Goal: Task Accomplishment & Management: Complete application form

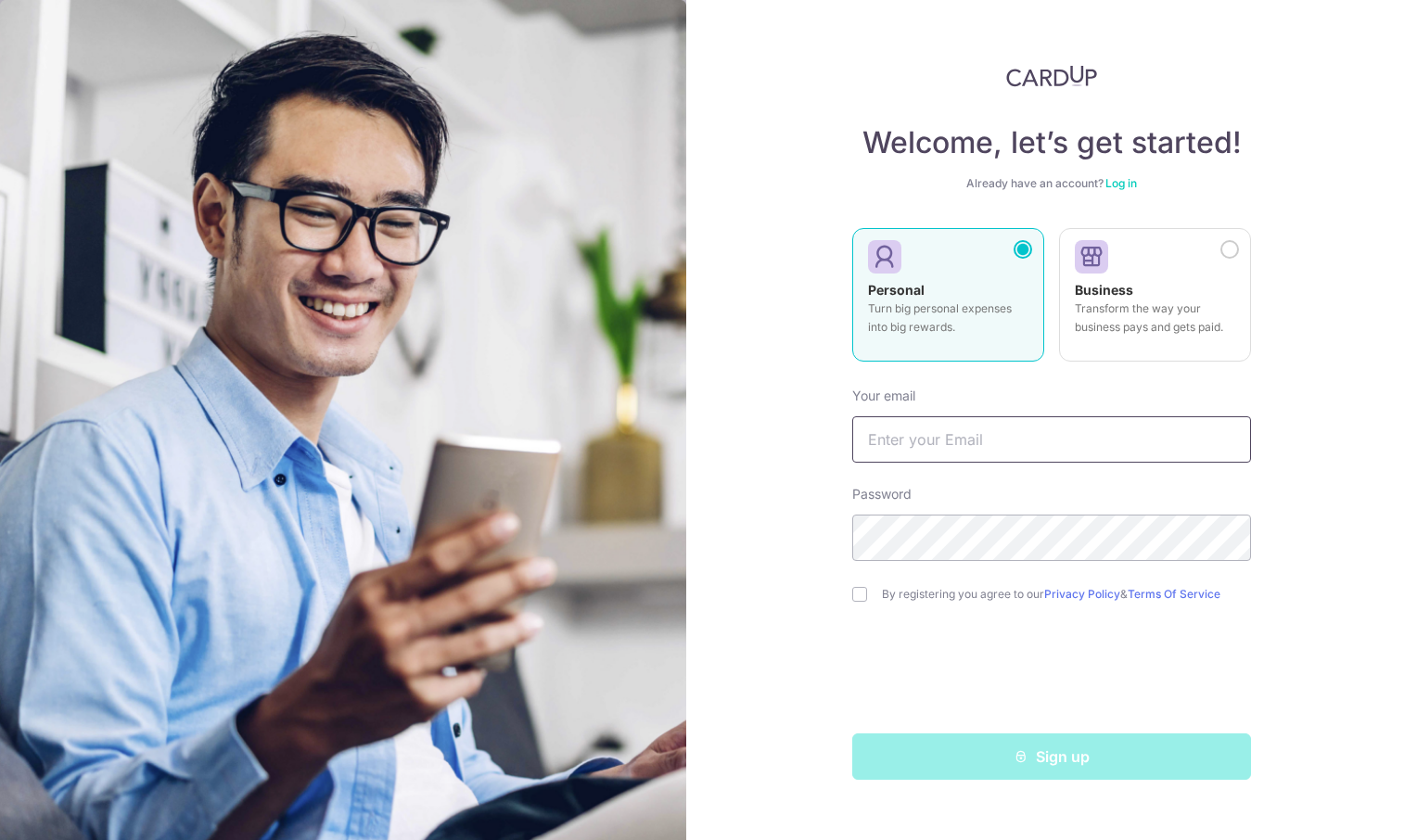
click at [1059, 436] on input "text" at bounding box center [1051, 439] width 398 height 46
type input "[EMAIL_ADDRESS][DOMAIN_NAME]"
click at [942, 590] on label "By registering you agree to our Privacy Policy & Terms Of Service" at bounding box center [1066, 594] width 369 height 15
click at [862, 589] on input "checkbox" at bounding box center [860, 594] width 15 height 15
checkbox input "true"
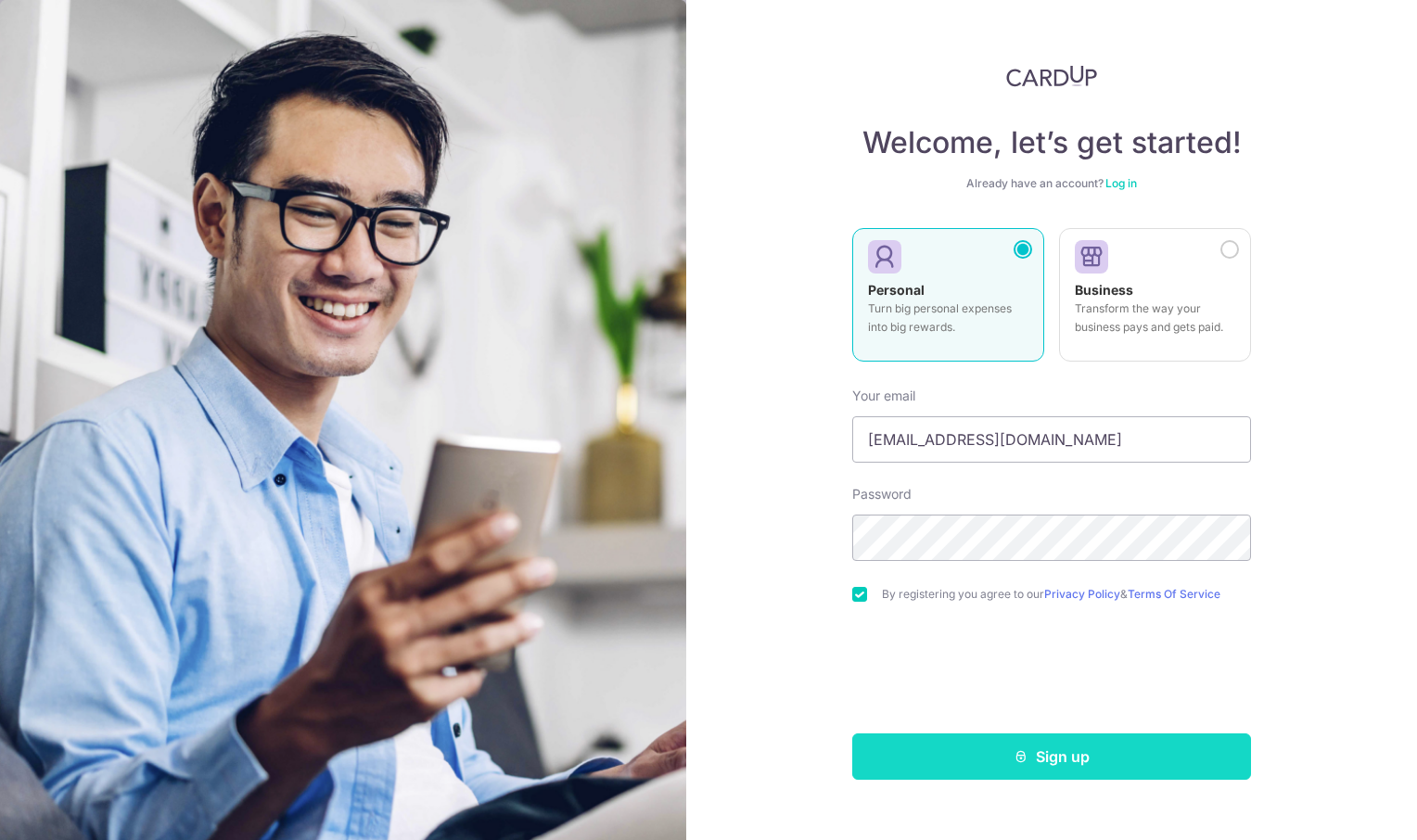
click at [1055, 769] on button "Sign up" at bounding box center [1051, 756] width 398 height 46
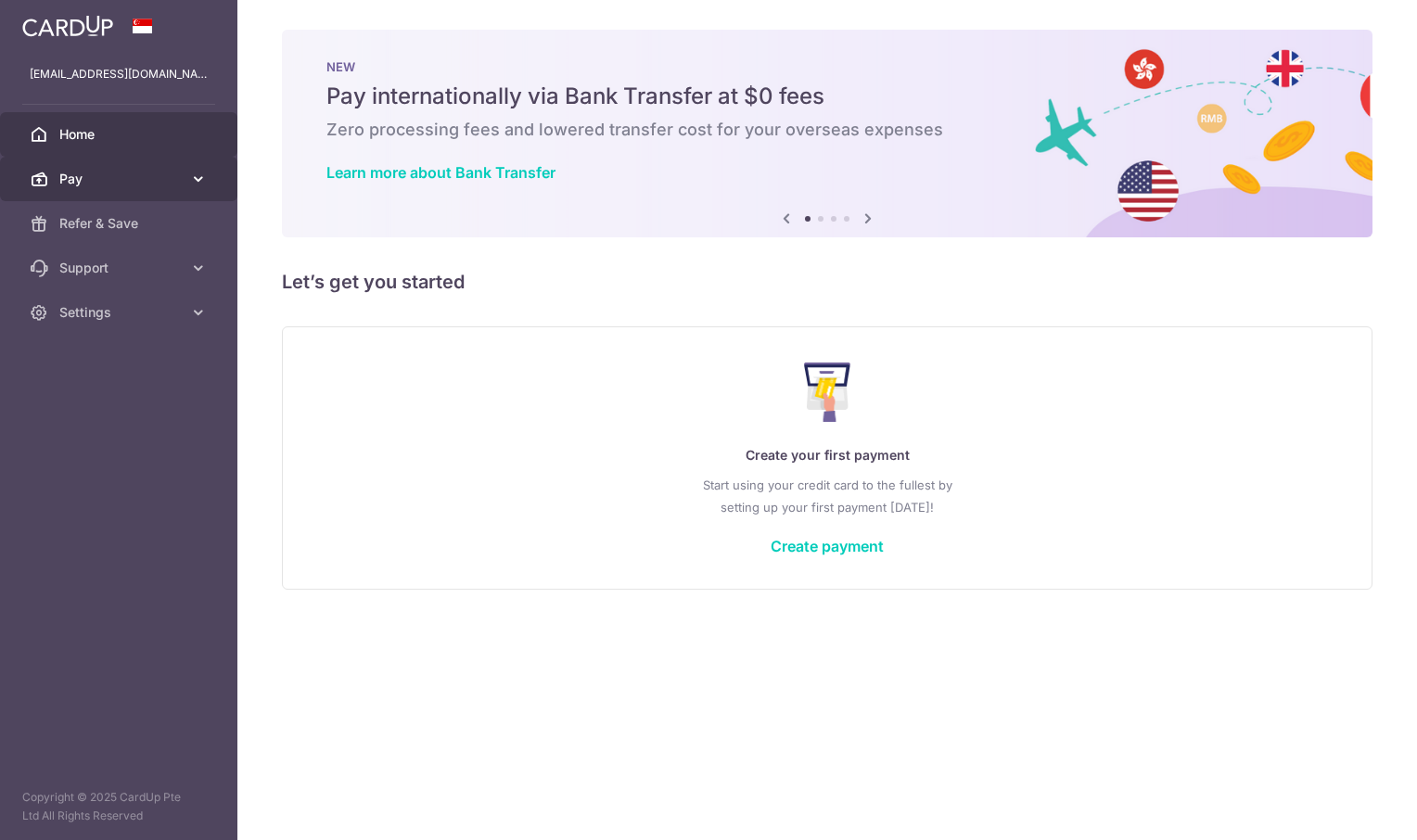
click at [136, 183] on span "Pay" at bounding box center [121, 179] width 123 height 19
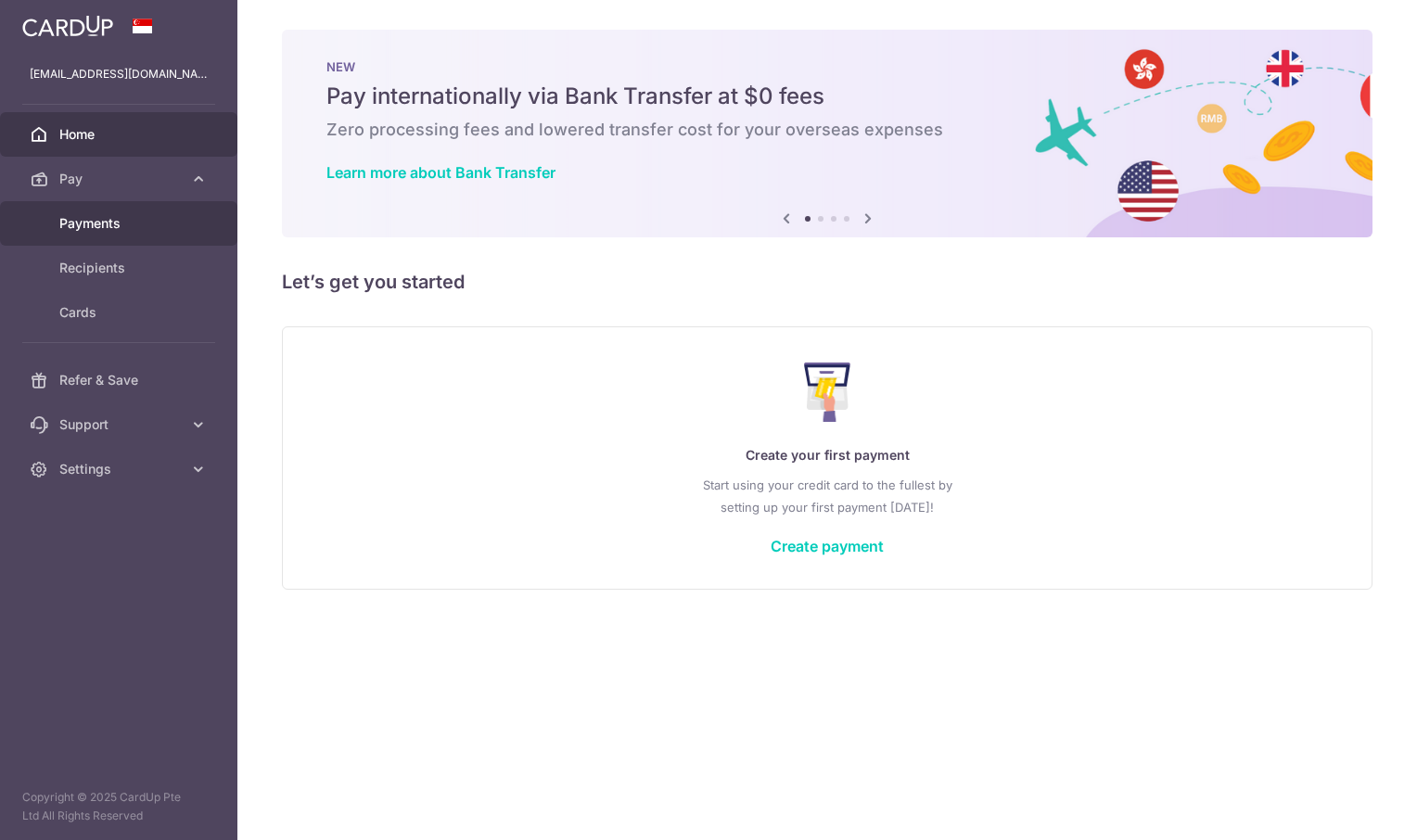
click at [98, 228] on span "Payments" at bounding box center [121, 224] width 123 height 19
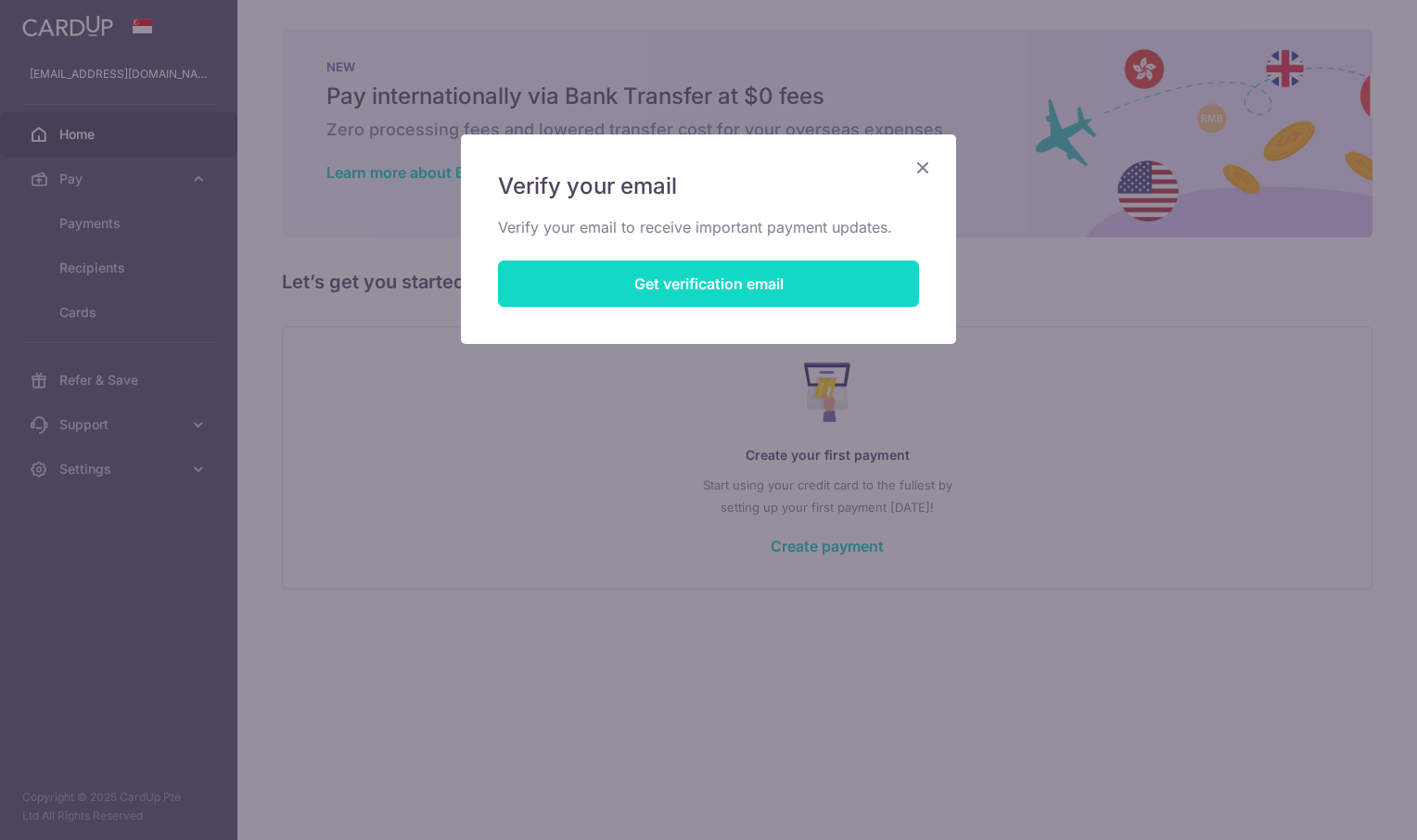
click at [582, 271] on button "Get verification email" at bounding box center [708, 284] width 421 height 46
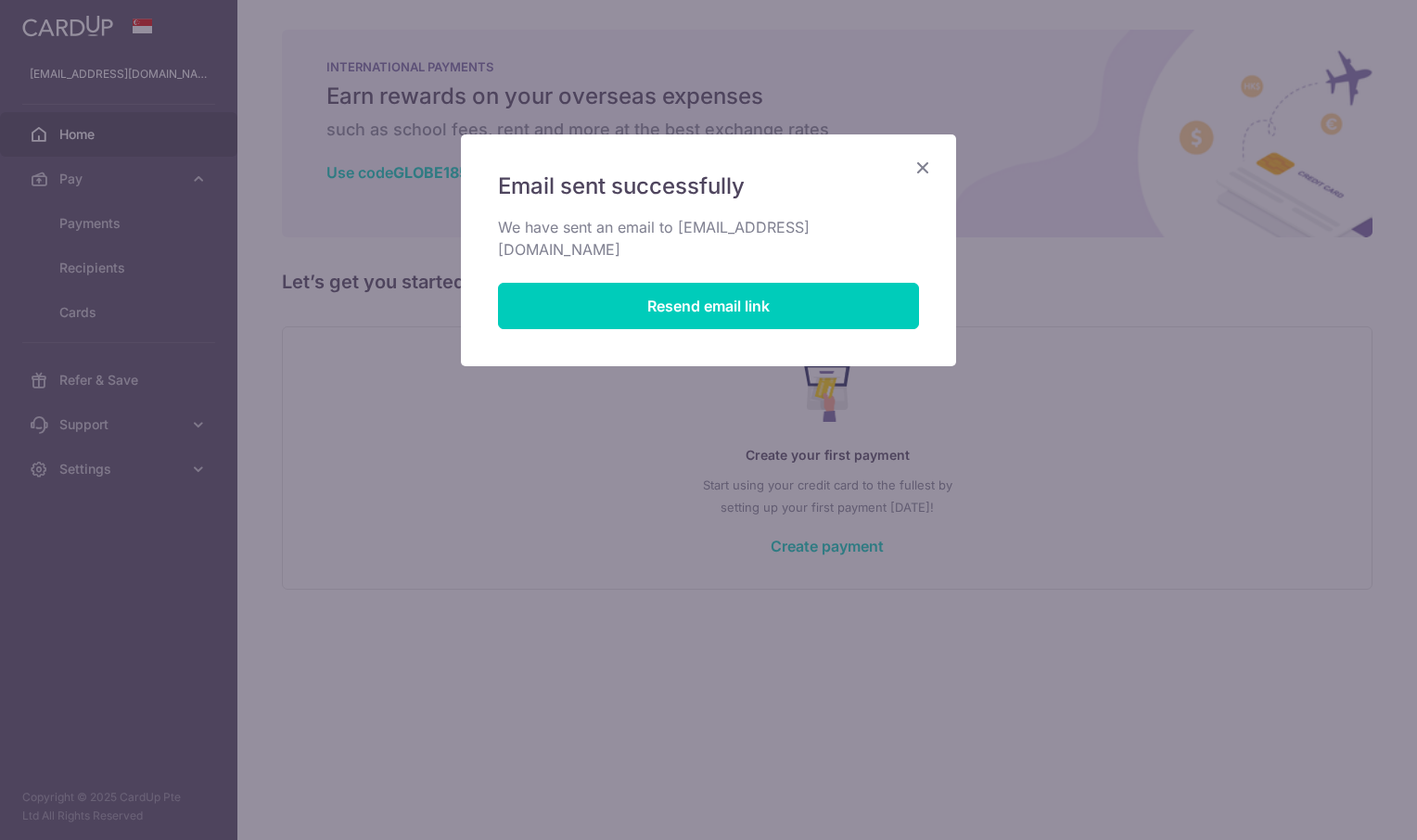
click at [918, 167] on icon "Close" at bounding box center [923, 167] width 22 height 23
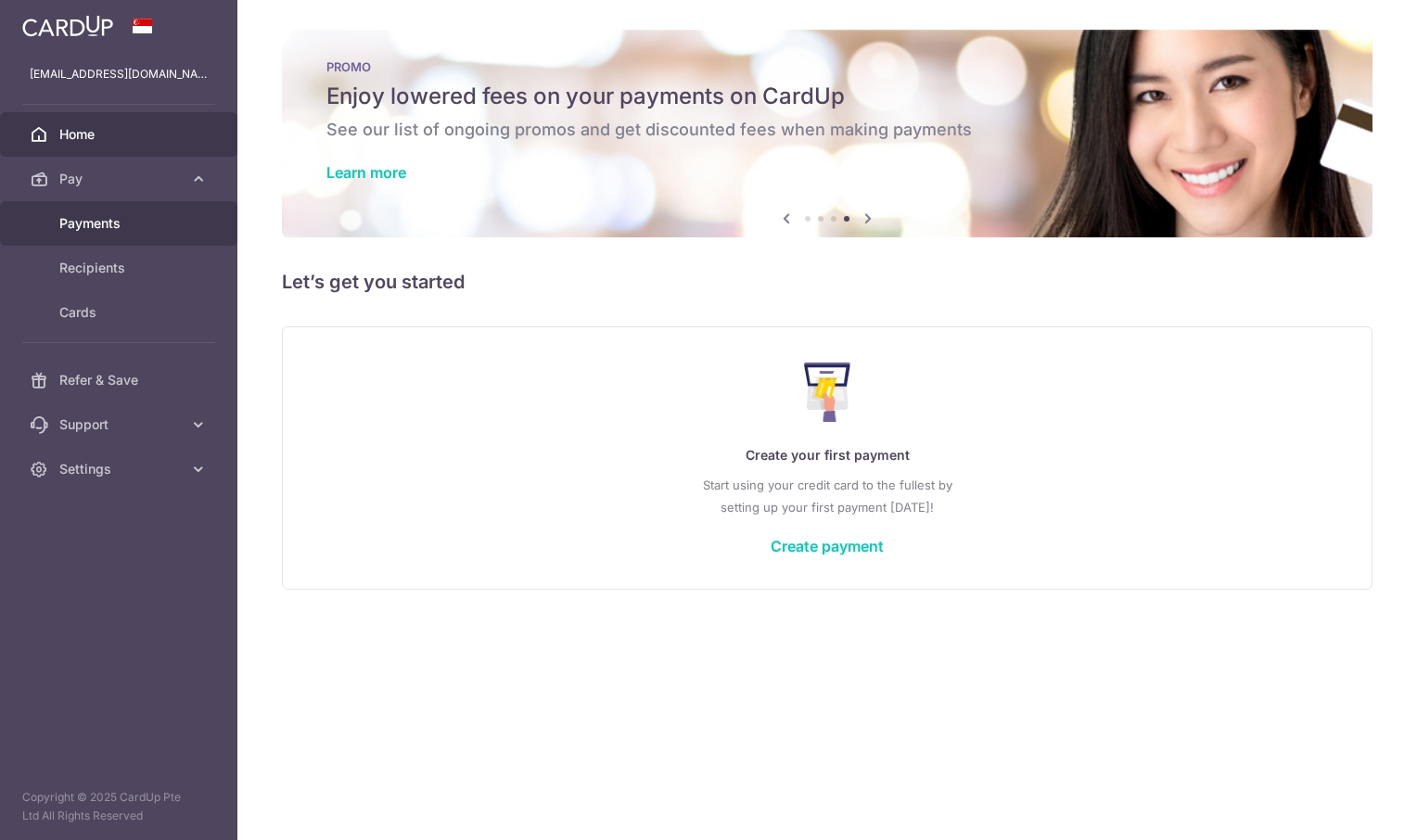
click at [174, 232] on span "Payments" at bounding box center [121, 224] width 123 height 19
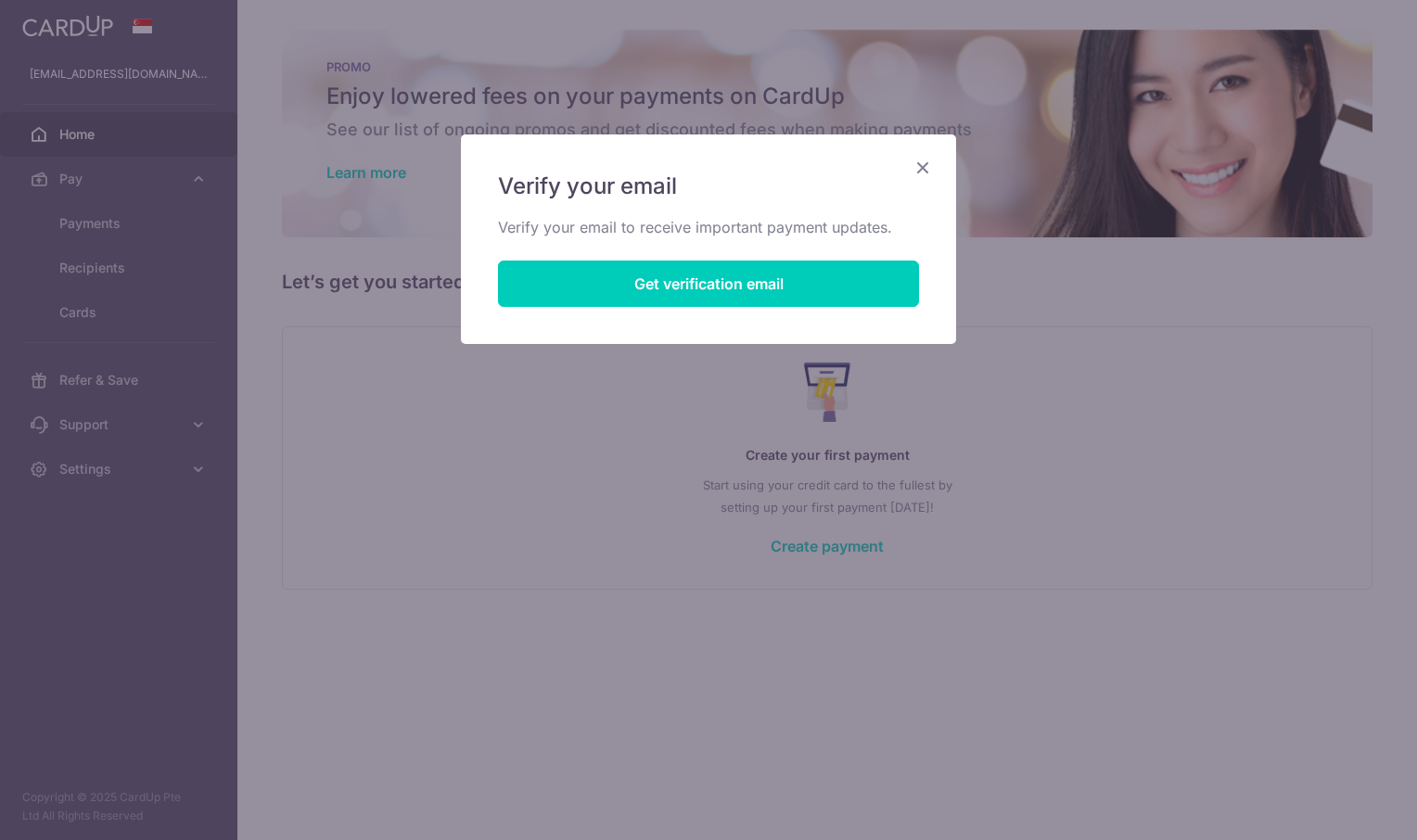
click at [923, 174] on icon "Close" at bounding box center [923, 167] width 22 height 23
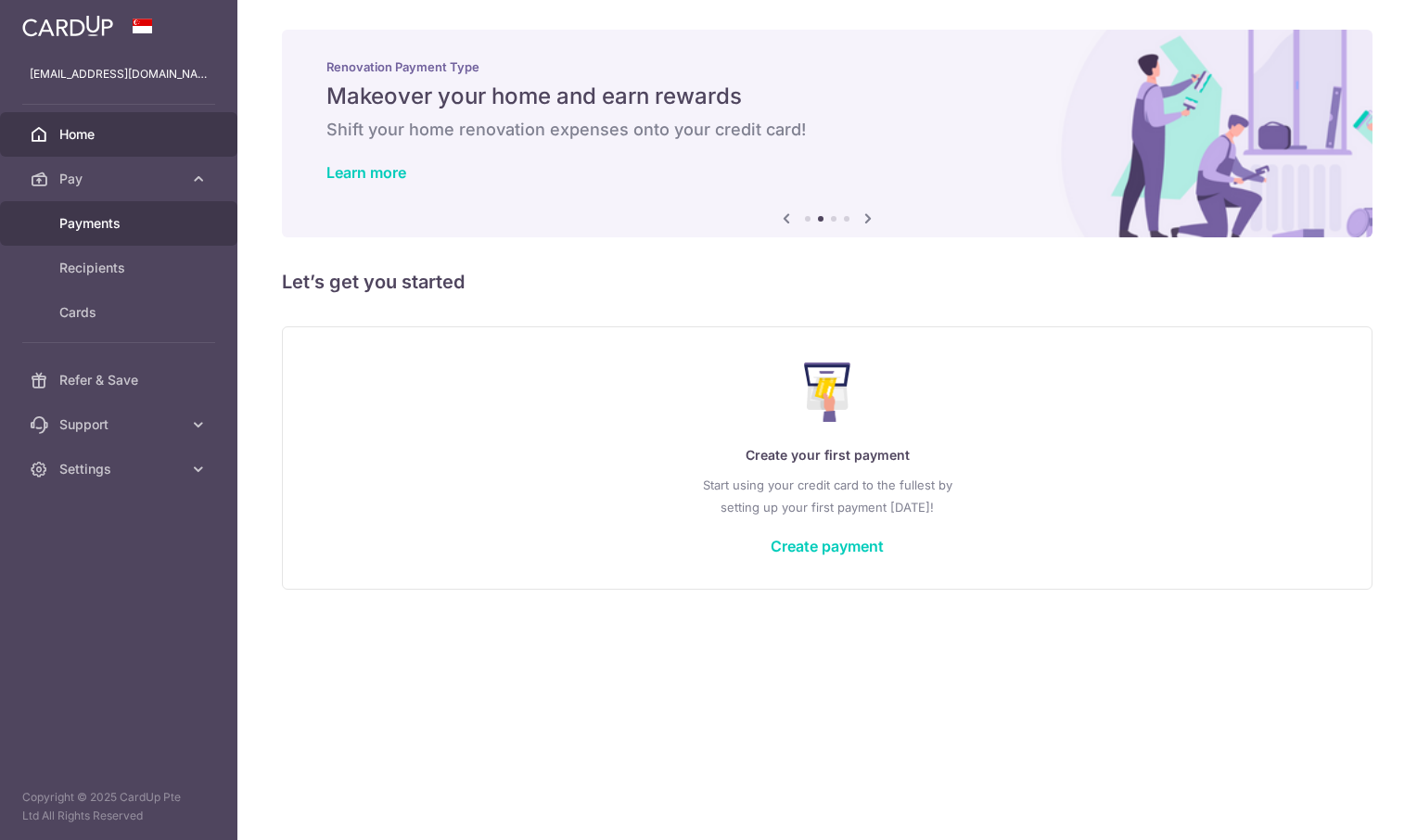
click at [81, 228] on span "Payments" at bounding box center [121, 224] width 123 height 19
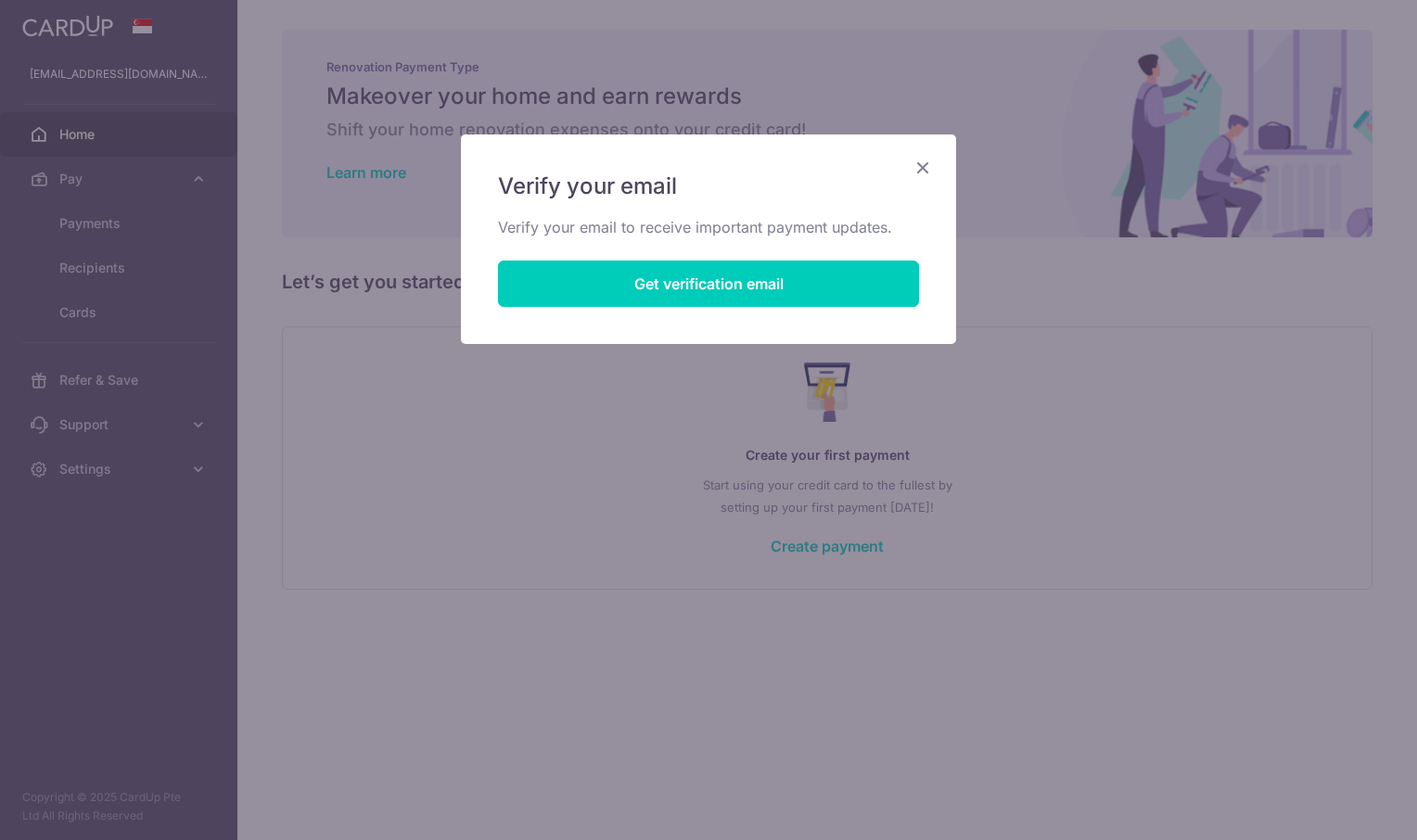
click at [922, 169] on icon "Close" at bounding box center [923, 167] width 22 height 23
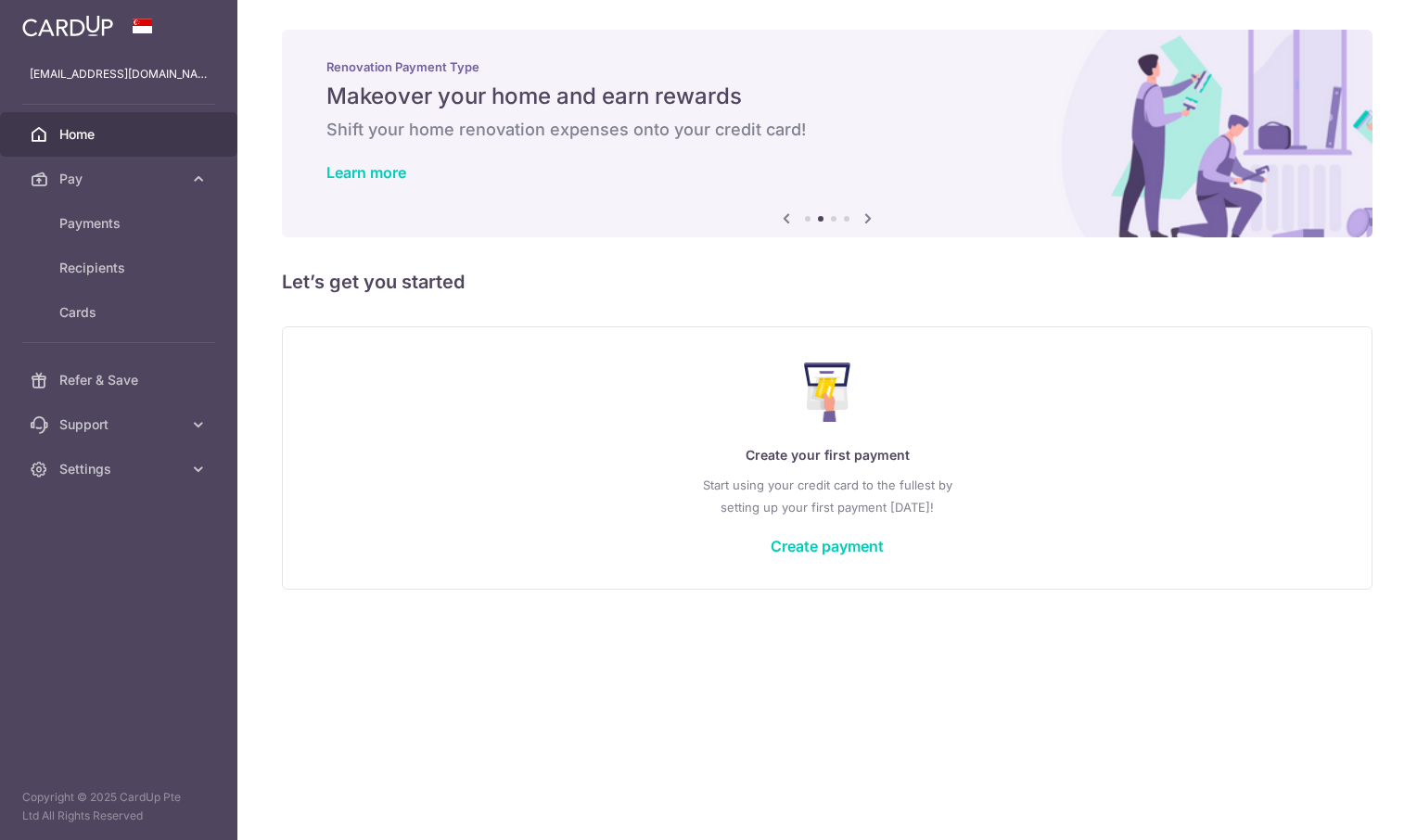
click at [136, 77] on p "melsy0811@gmail.com" at bounding box center [119, 74] width 178 height 19
click at [129, 74] on p "melsy0811@gmail.com" at bounding box center [119, 74] width 178 height 19
click at [171, 45] on div "melsy0811@gmail.com" at bounding box center [144, 47] width 186 height 54
click at [176, 485] on link "Settings" at bounding box center [119, 469] width 238 height 45
click at [176, 567] on link "Logout" at bounding box center [119, 558] width 238 height 45
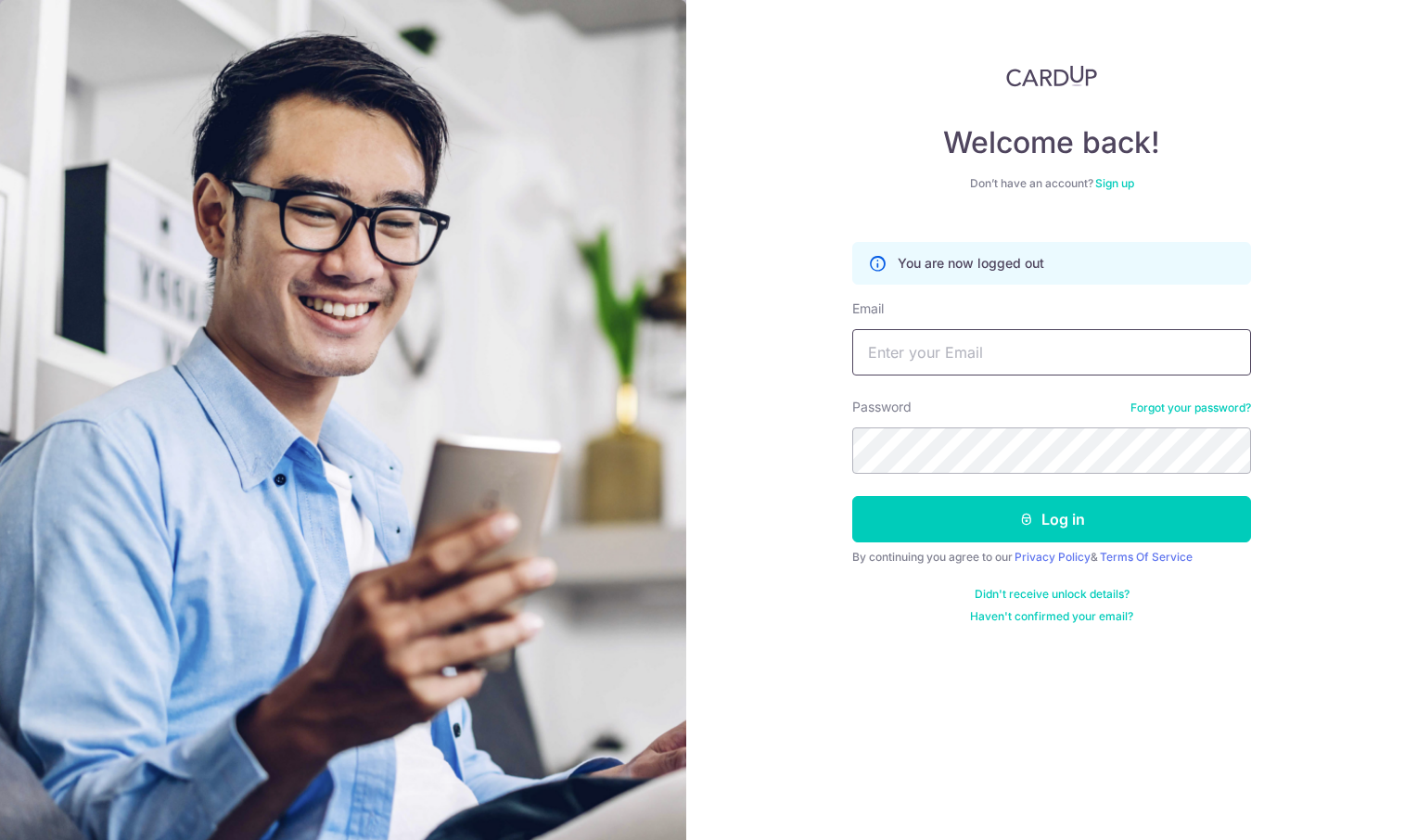
click at [879, 357] on input "Email" at bounding box center [1051, 352] width 398 height 46
type input "melsy0811@gmail.com"
click at [852, 496] on button "Log in" at bounding box center [1051, 519] width 398 height 46
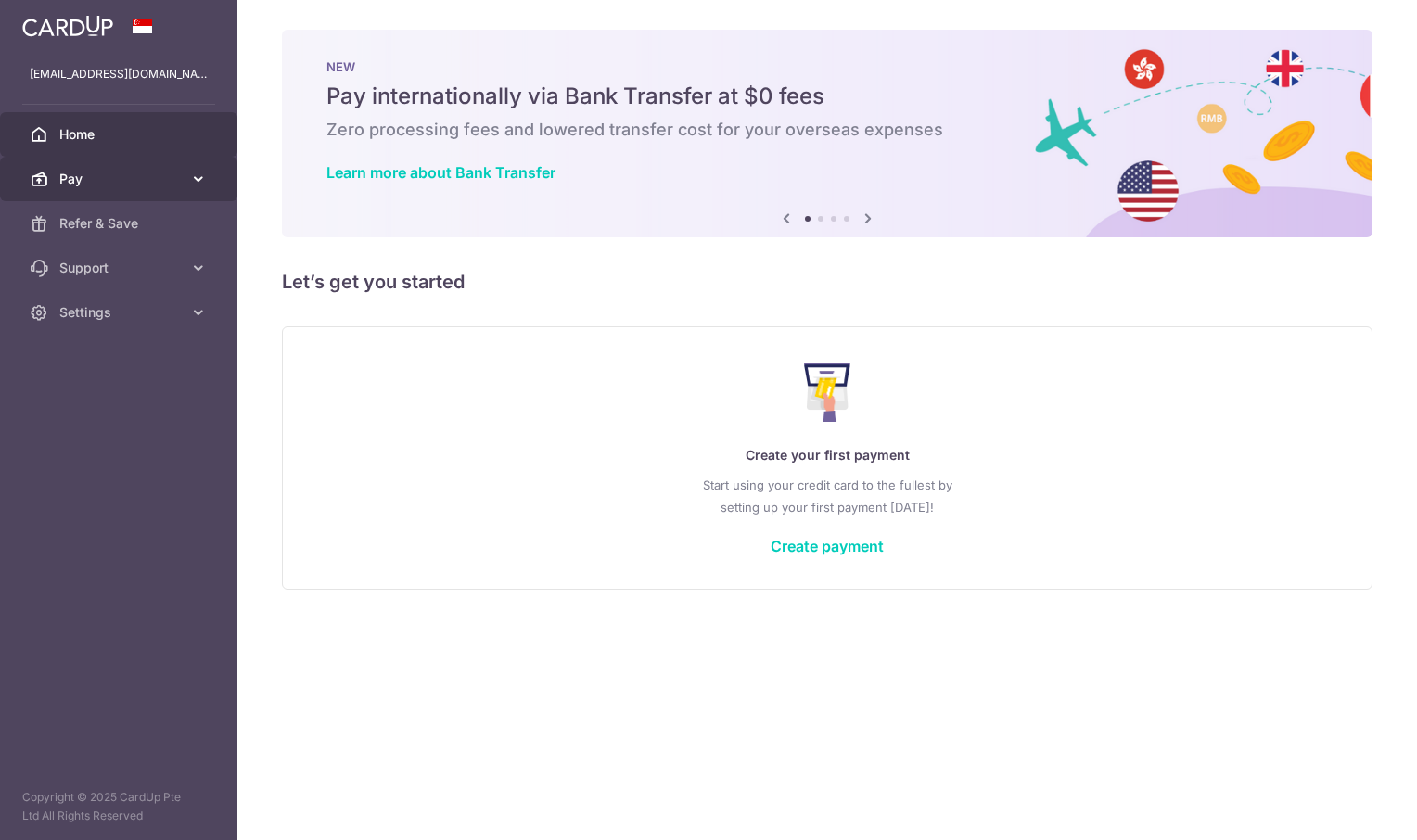
click at [169, 175] on span "Pay" at bounding box center [121, 179] width 123 height 19
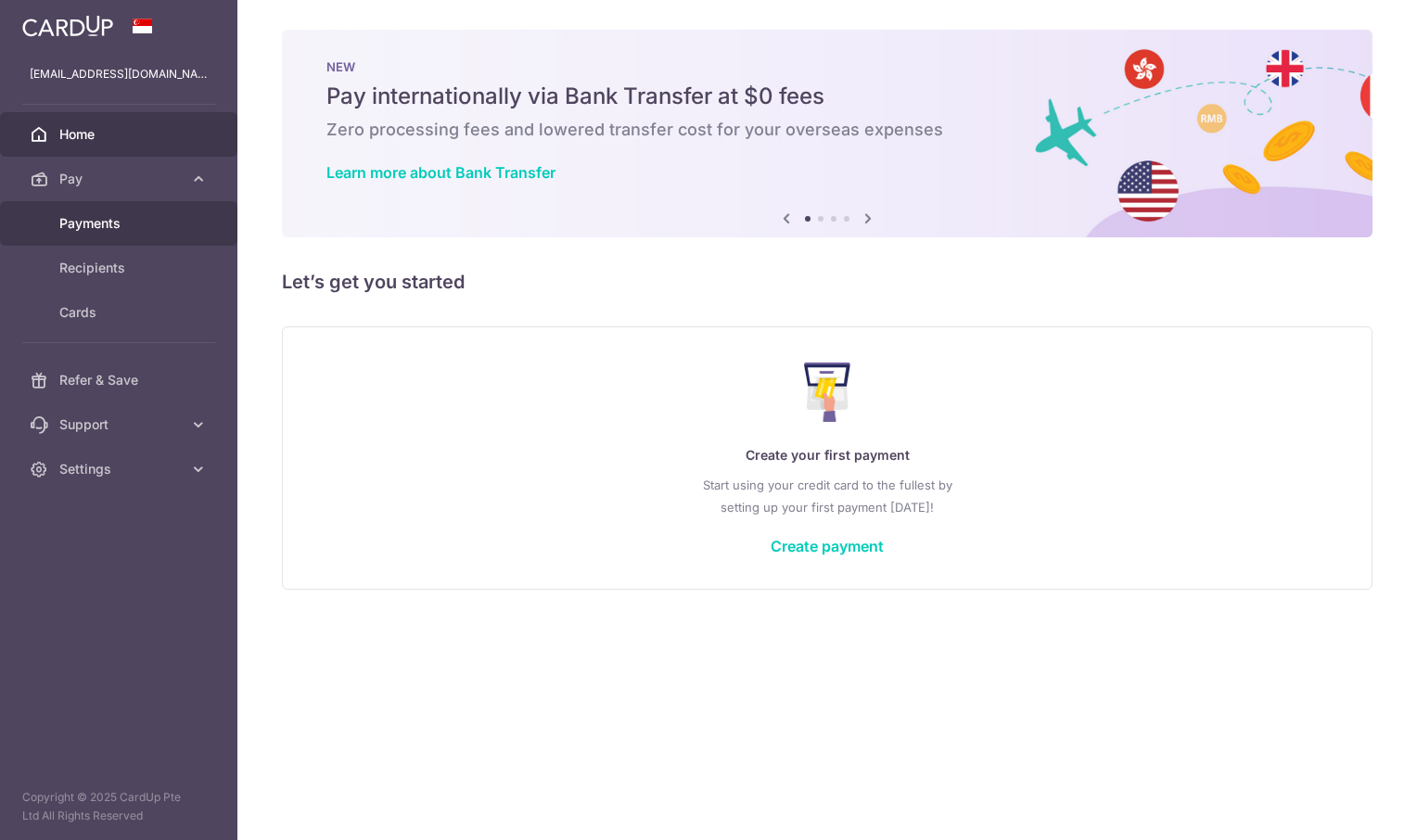
click at [108, 226] on span "Payments" at bounding box center [121, 224] width 123 height 19
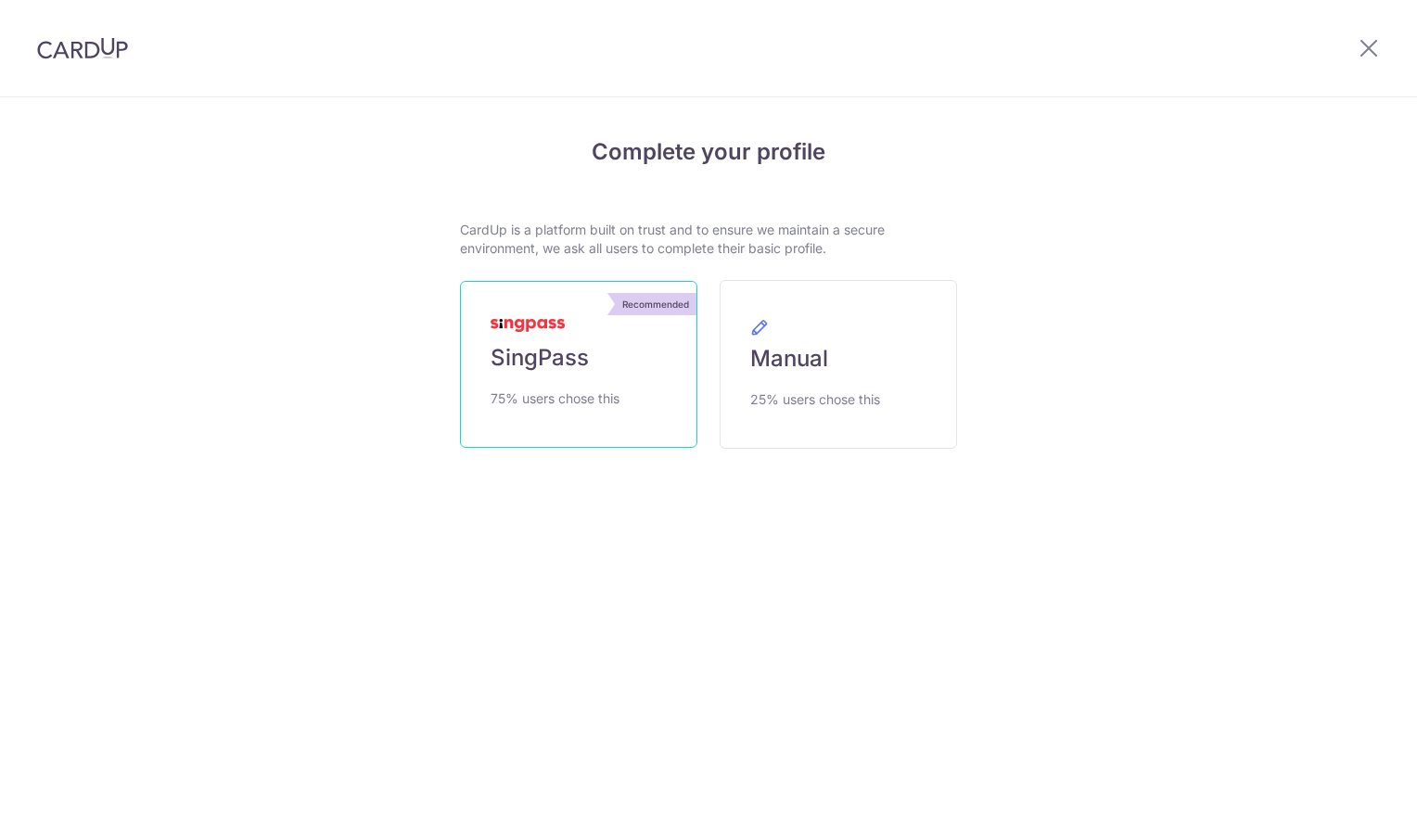
click at [638, 418] on link "Recommended SingPass 75% users chose this" at bounding box center [578, 365] width 238 height 167
